Goal: Navigation & Orientation: Understand site structure

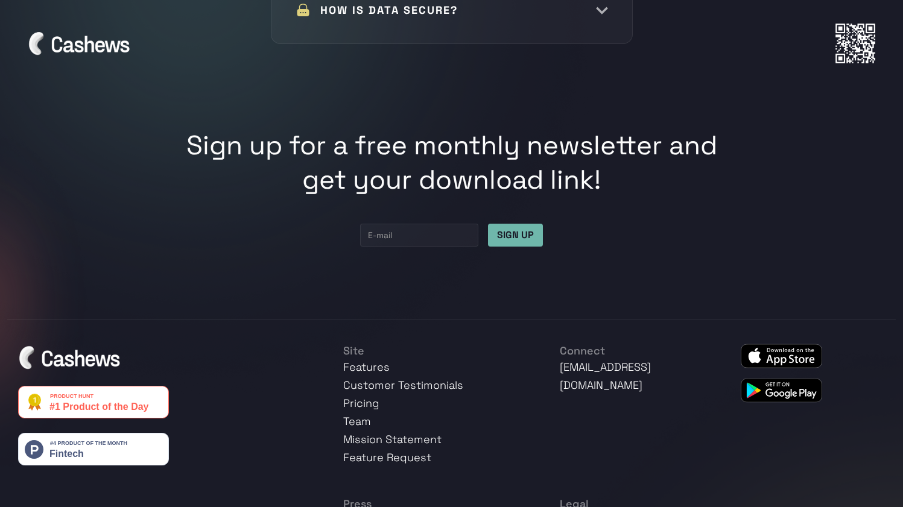
scroll to position [6213, 0]
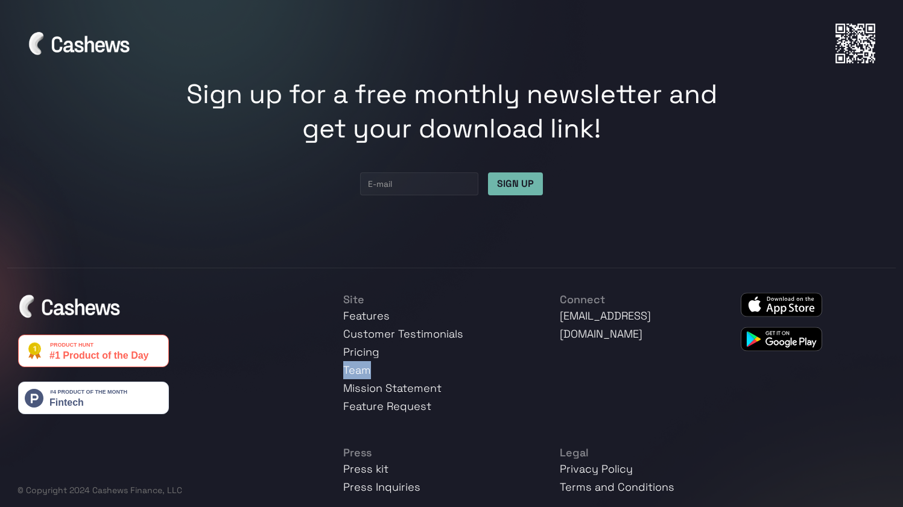
click at [777, 292] on img at bounding box center [780, 304] width 81 height 25
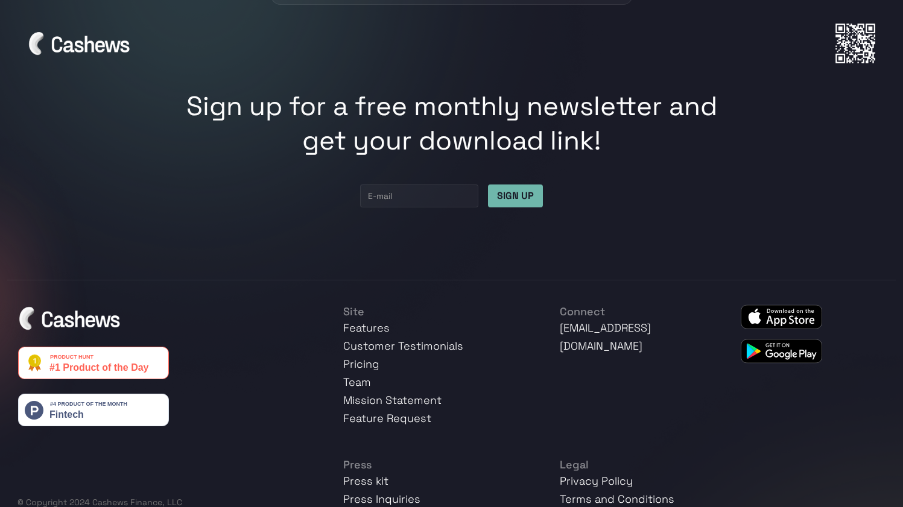
scroll to position [6203, 0]
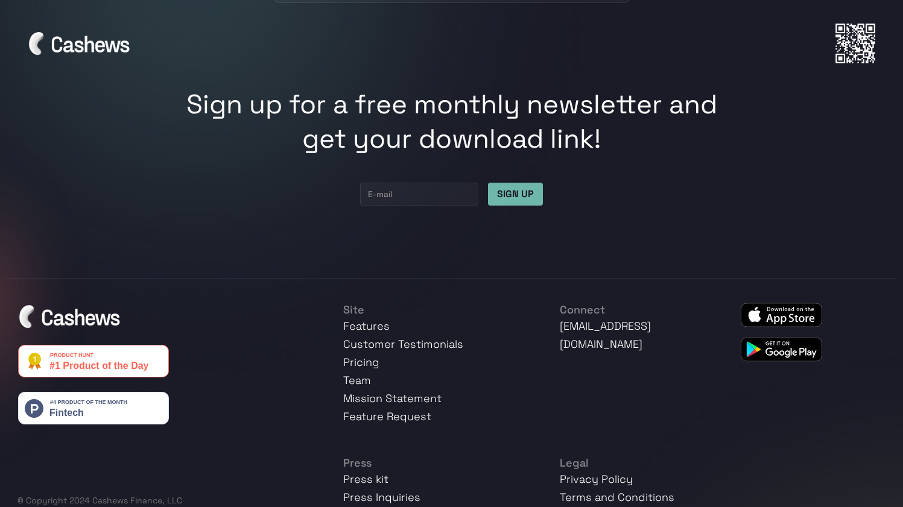
click at [358, 373] on link "Team" at bounding box center [357, 380] width 28 height 14
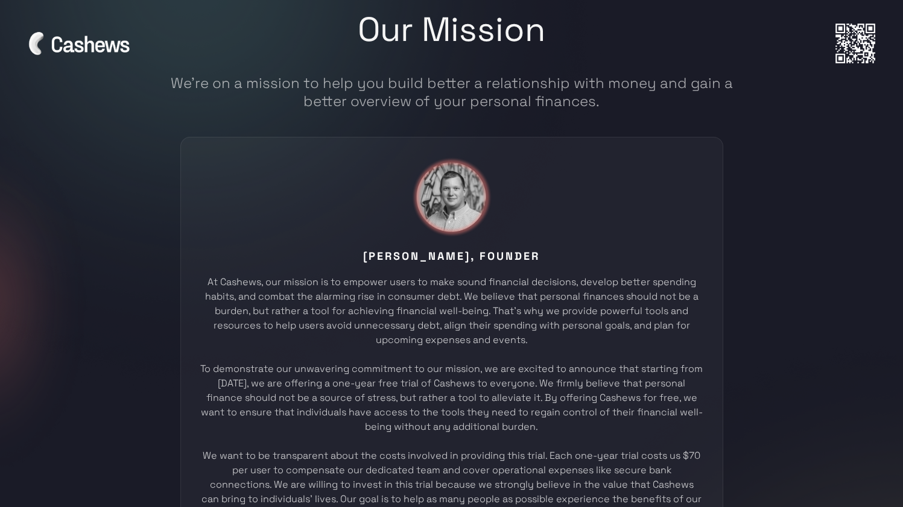
scroll to position [4215, 0]
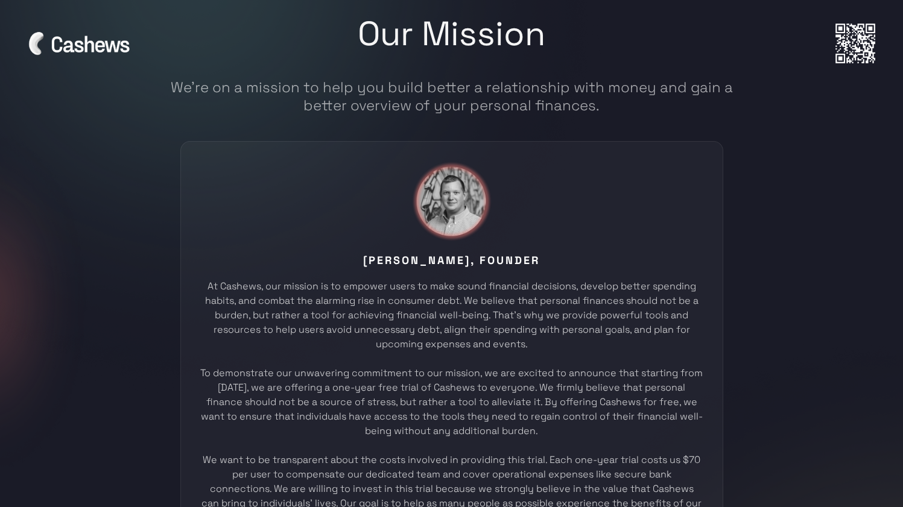
click at [451, 186] on img at bounding box center [451, 201] width 81 height 81
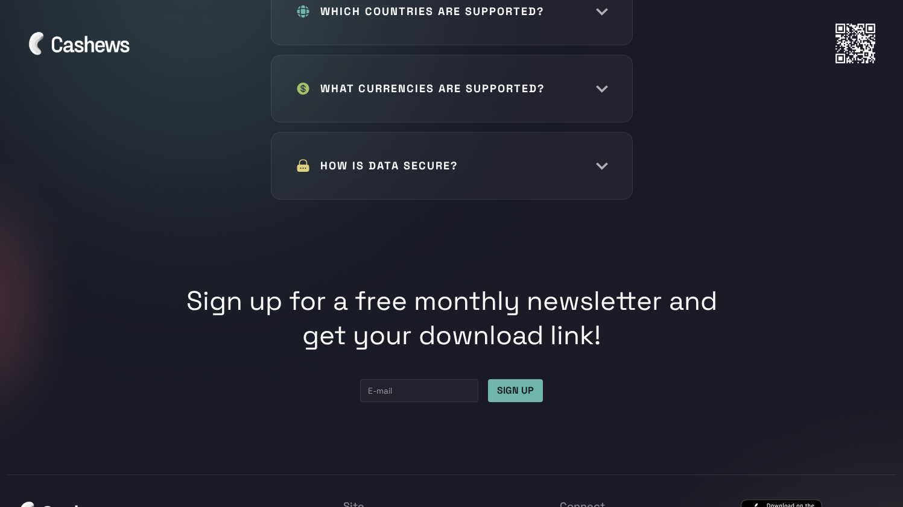
scroll to position [6213, 0]
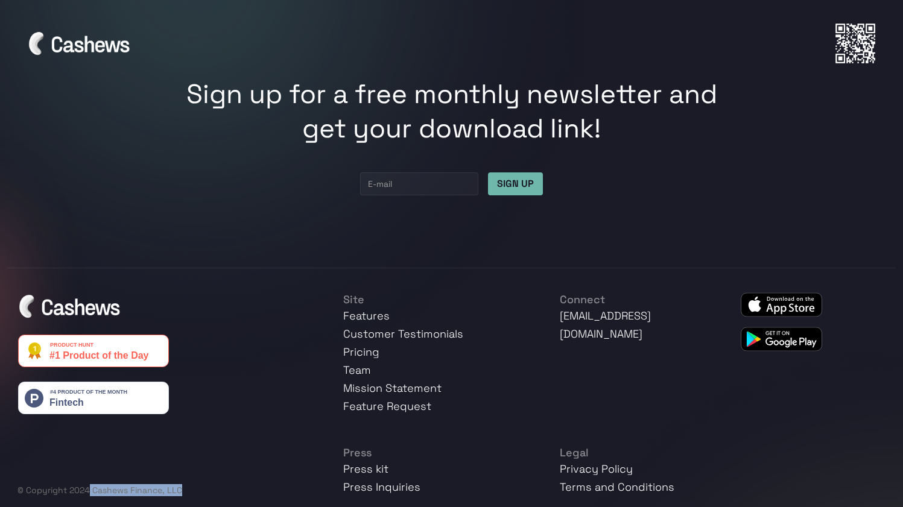
drag, startPoint x: 90, startPoint y: 478, endPoint x: 186, endPoint y: 478, distance: 95.9
click at [186, 484] on div "© Copyright 2024 Cashews Finance, LLC" at bounding box center [162, 490] width 290 height 12
copy div "Cashews Finance, LLC"
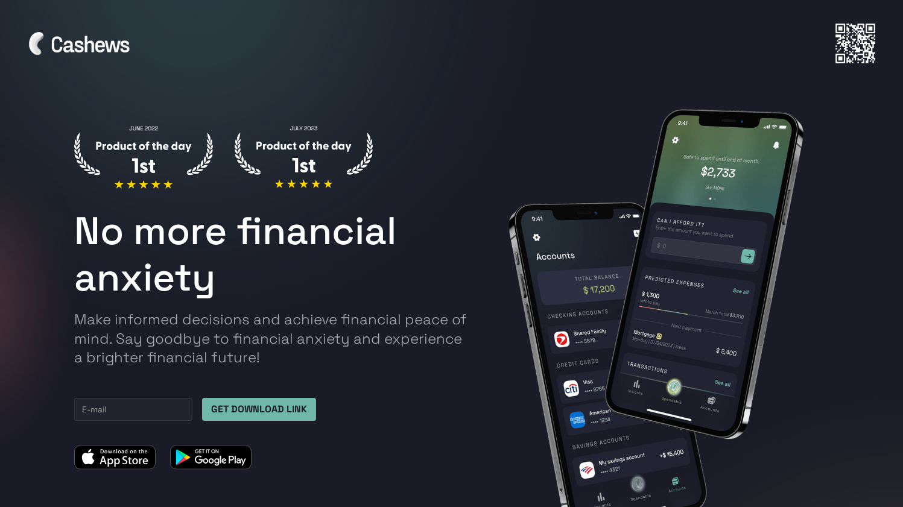
click at [265, 152] on img at bounding box center [304, 156] width 138 height 63
